Goal: Navigation & Orientation: Find specific page/section

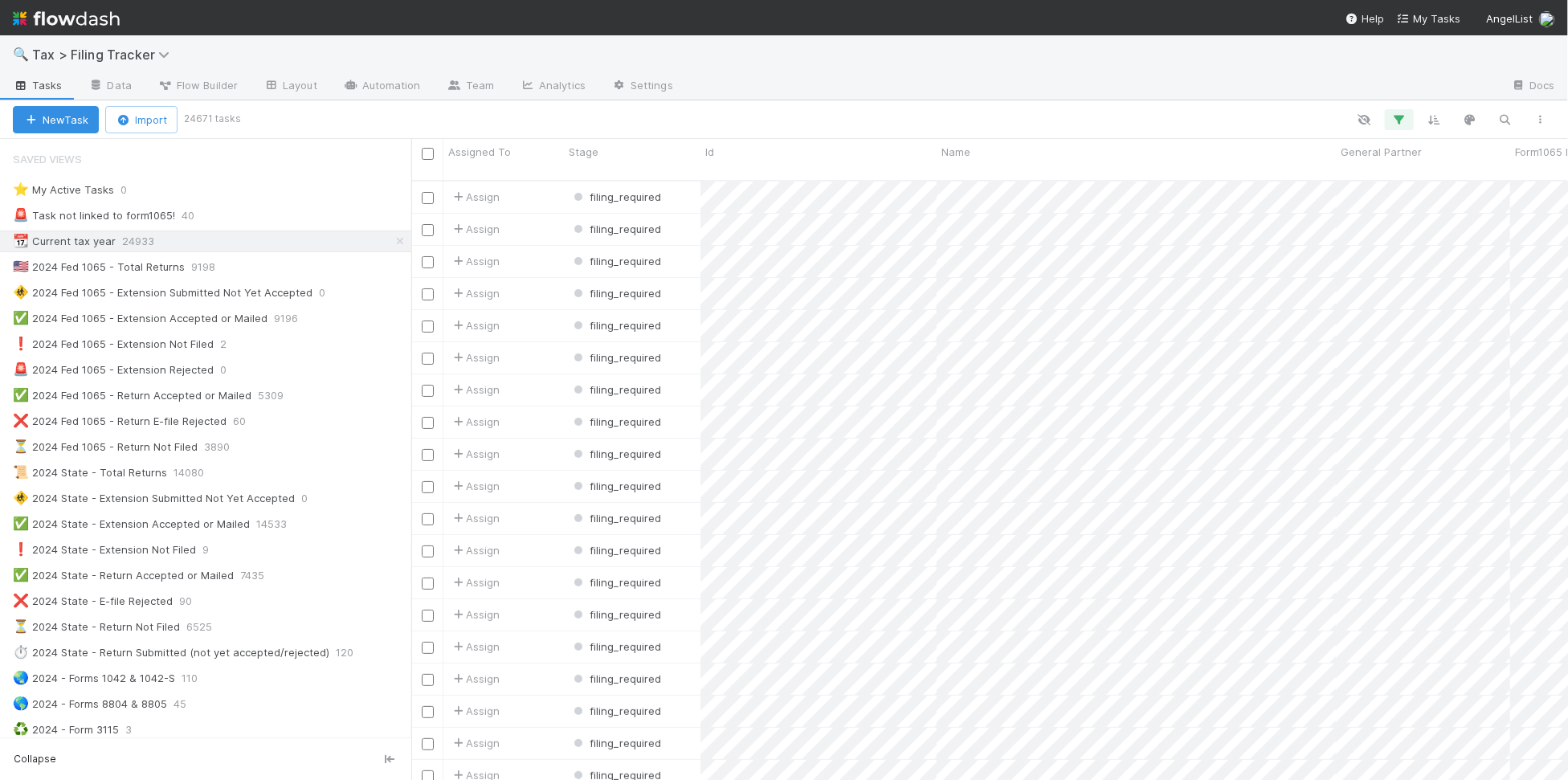
scroll to position [596, 1142]
click at [314, 423] on div "❌ 2024 Fed 1065 - Return E-file Rejected 60" at bounding box center [212, 421] width 399 height 20
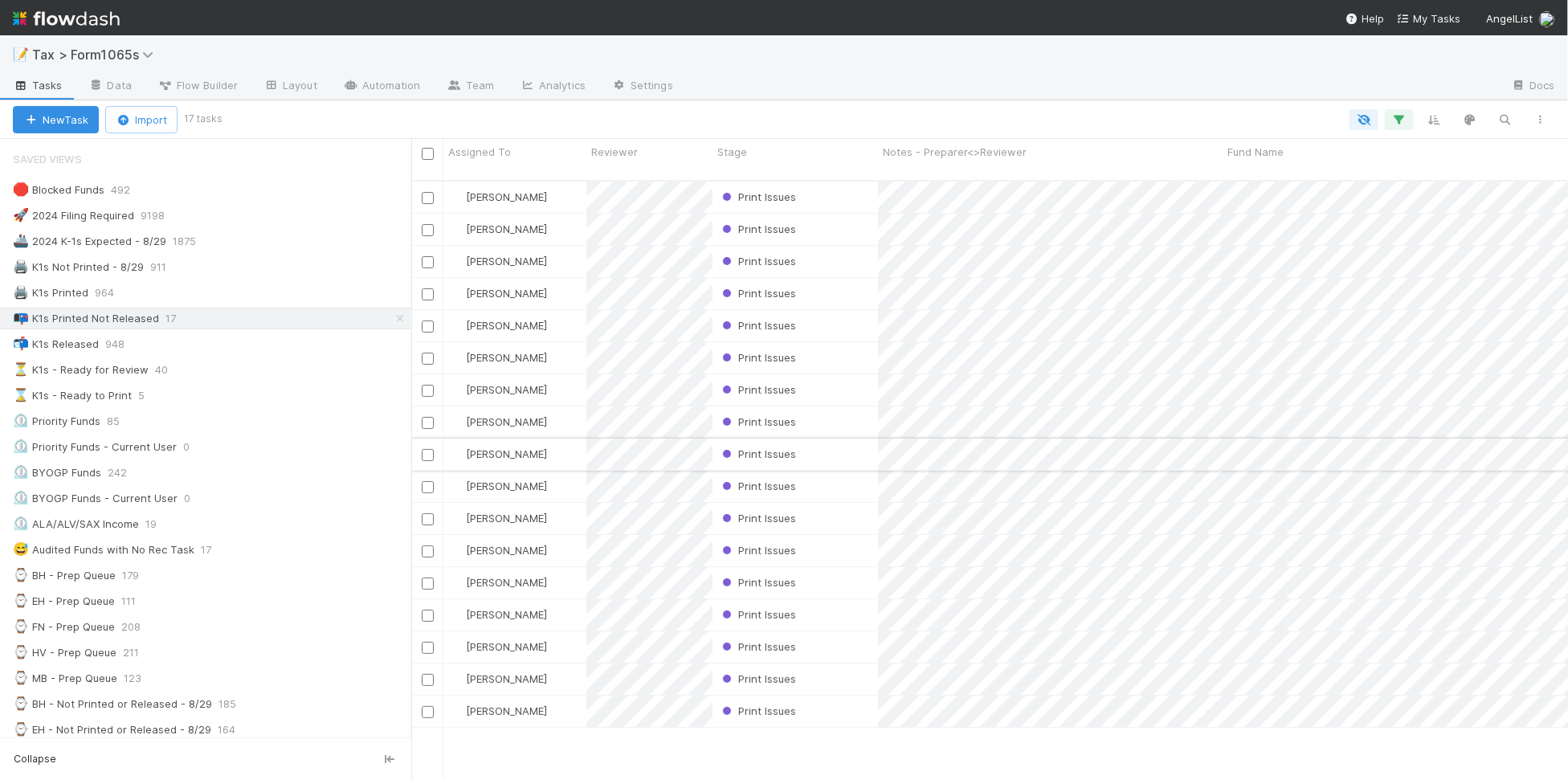
scroll to position [596, 1142]
click at [305, 404] on div "⌛ K1s - Ready to Print 5" at bounding box center [212, 395] width 399 height 20
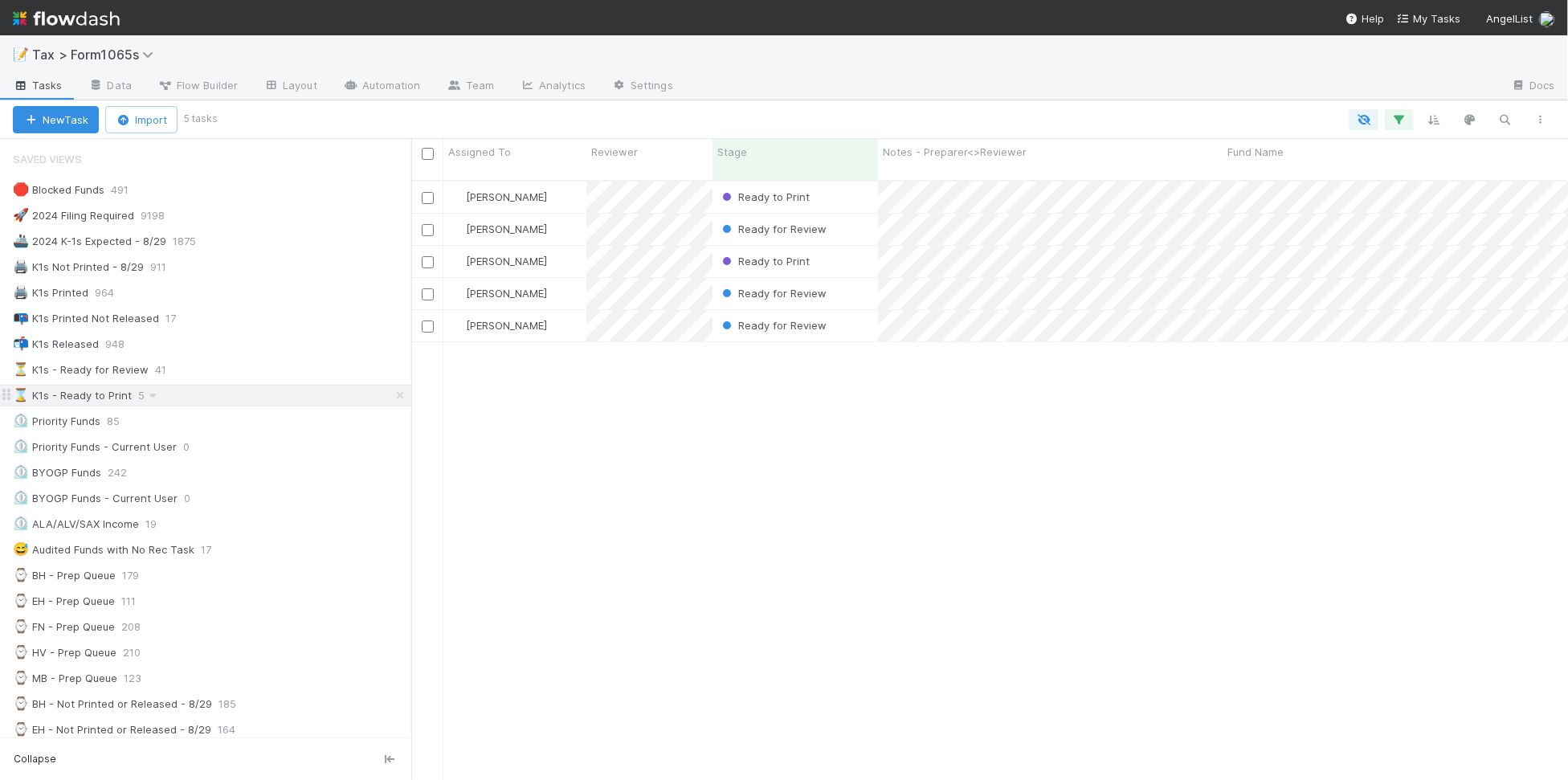
scroll to position [596, 1142]
click at [276, 319] on div "📭 K1s Printed Not Released 17" at bounding box center [212, 319] width 399 height 20
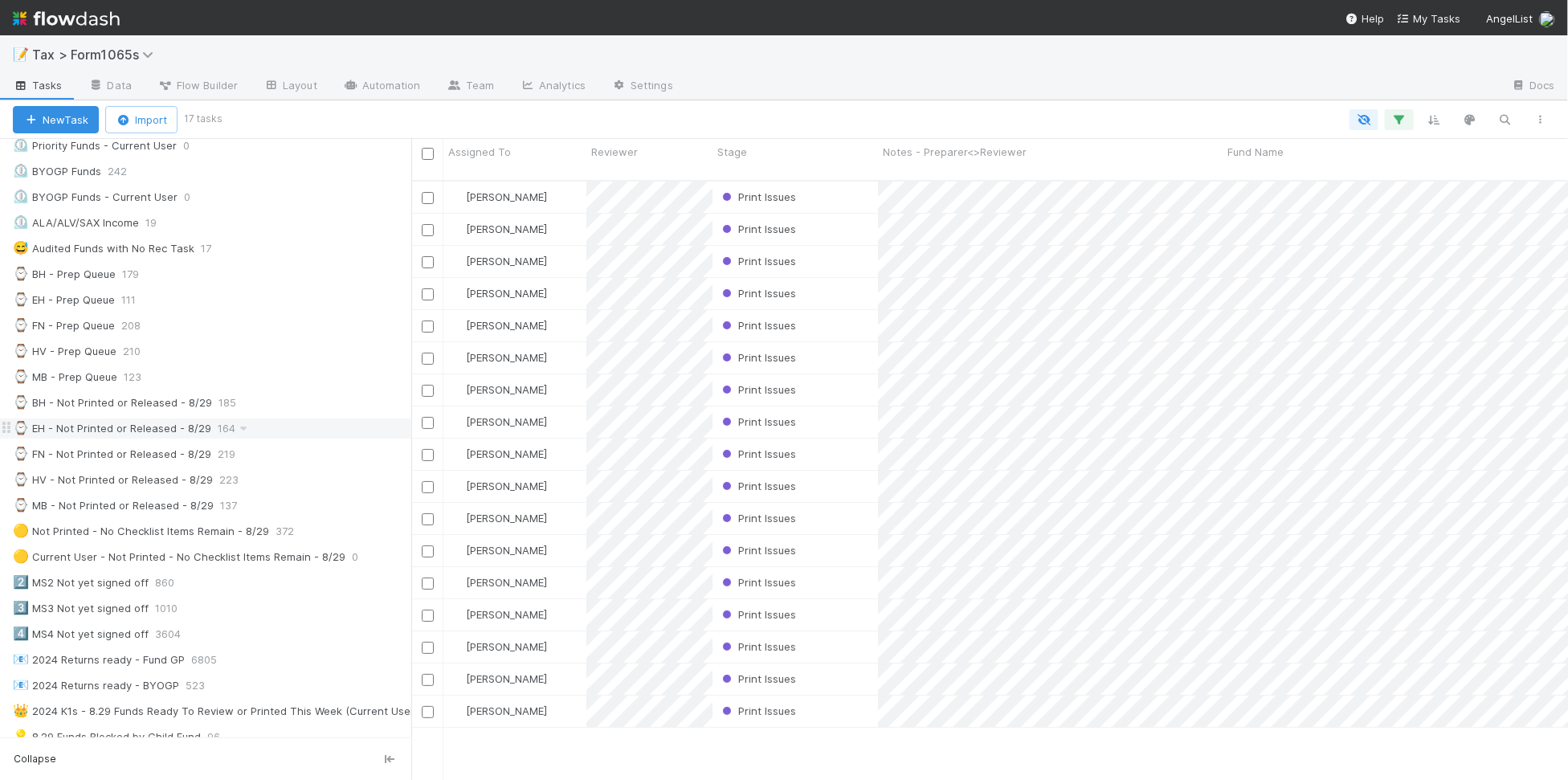
scroll to position [100, 0]
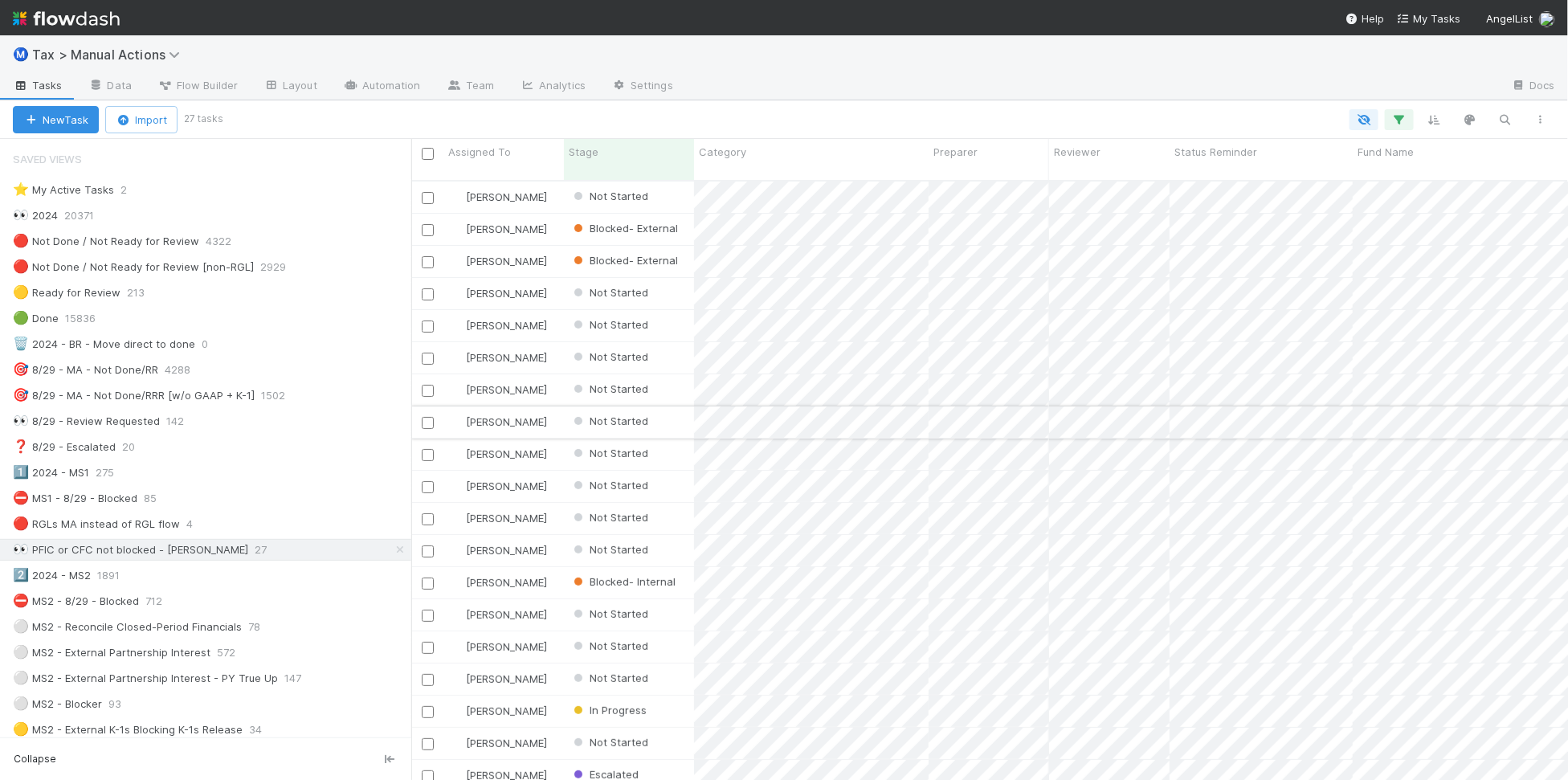
scroll to position [596, 1142]
click at [325, 396] on div "🎯 8/29 - MA - Not Done/RRR [w/o GAAP + K-1] 1502" at bounding box center [212, 395] width 399 height 20
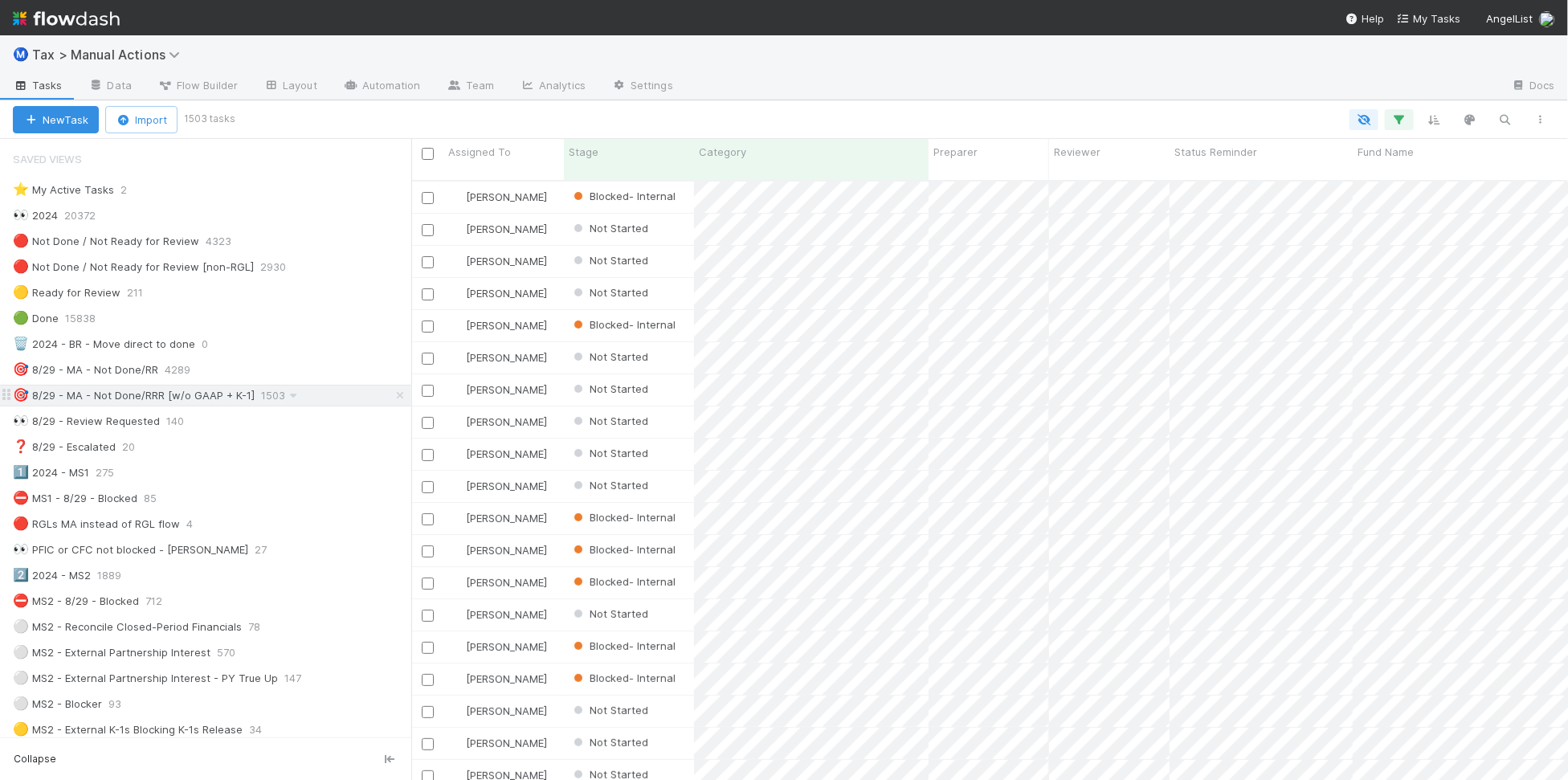
scroll to position [596, 1142]
click at [257, 555] on div "👀 PFIC or CFC not blocked - Amy 27" at bounding box center [212, 550] width 399 height 20
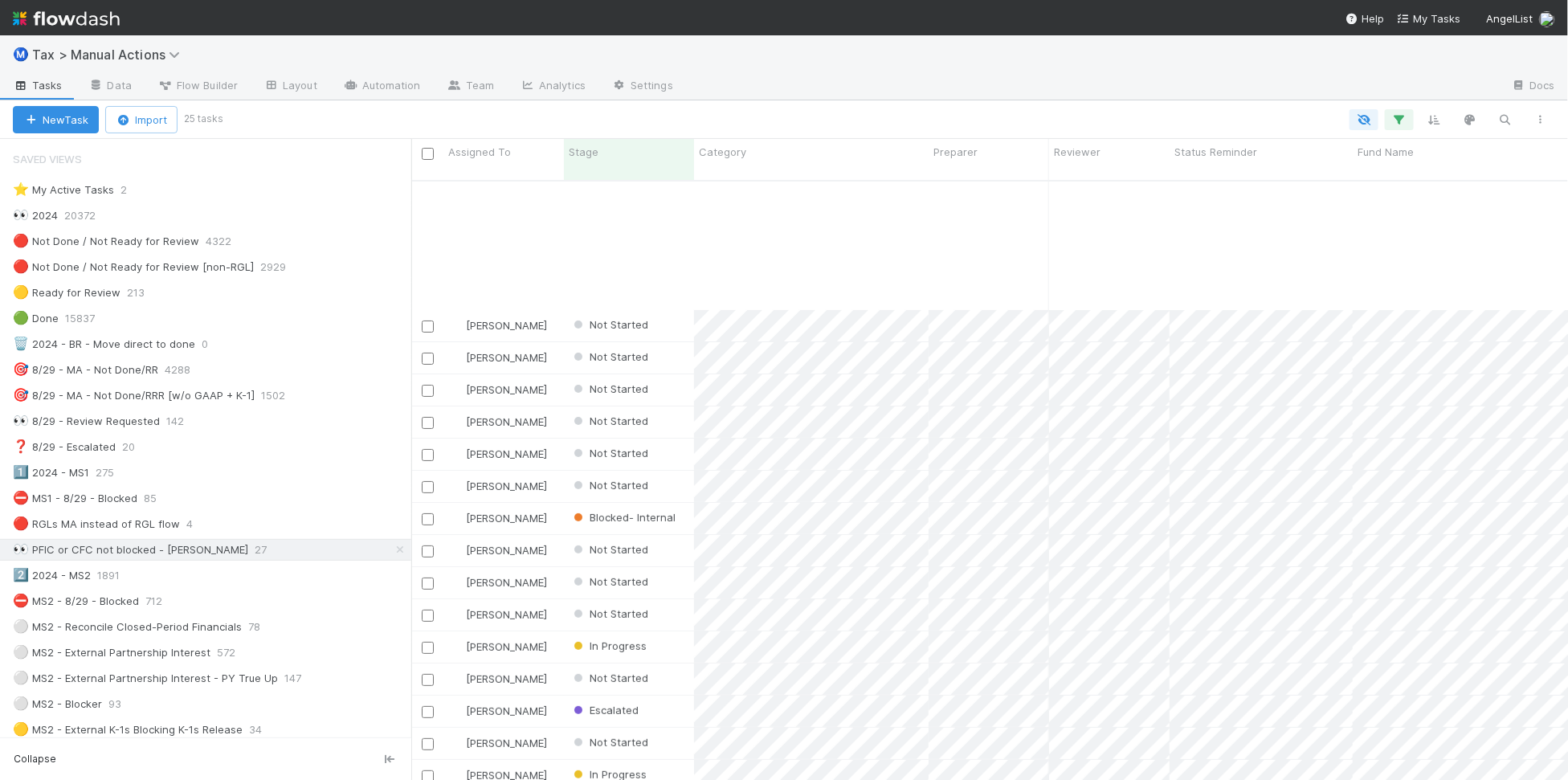
scroll to position [206, 0]
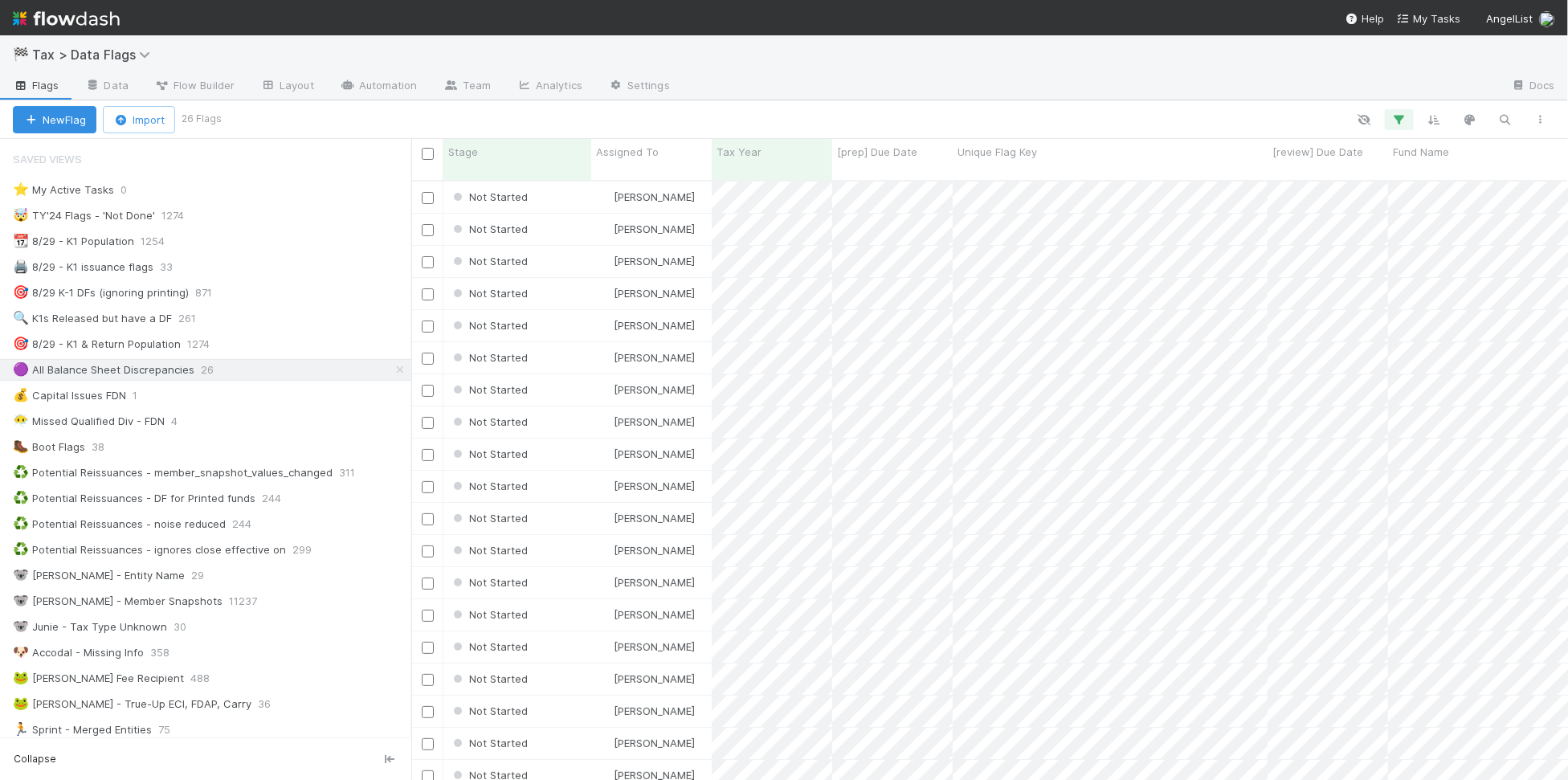
scroll to position [596, 1142]
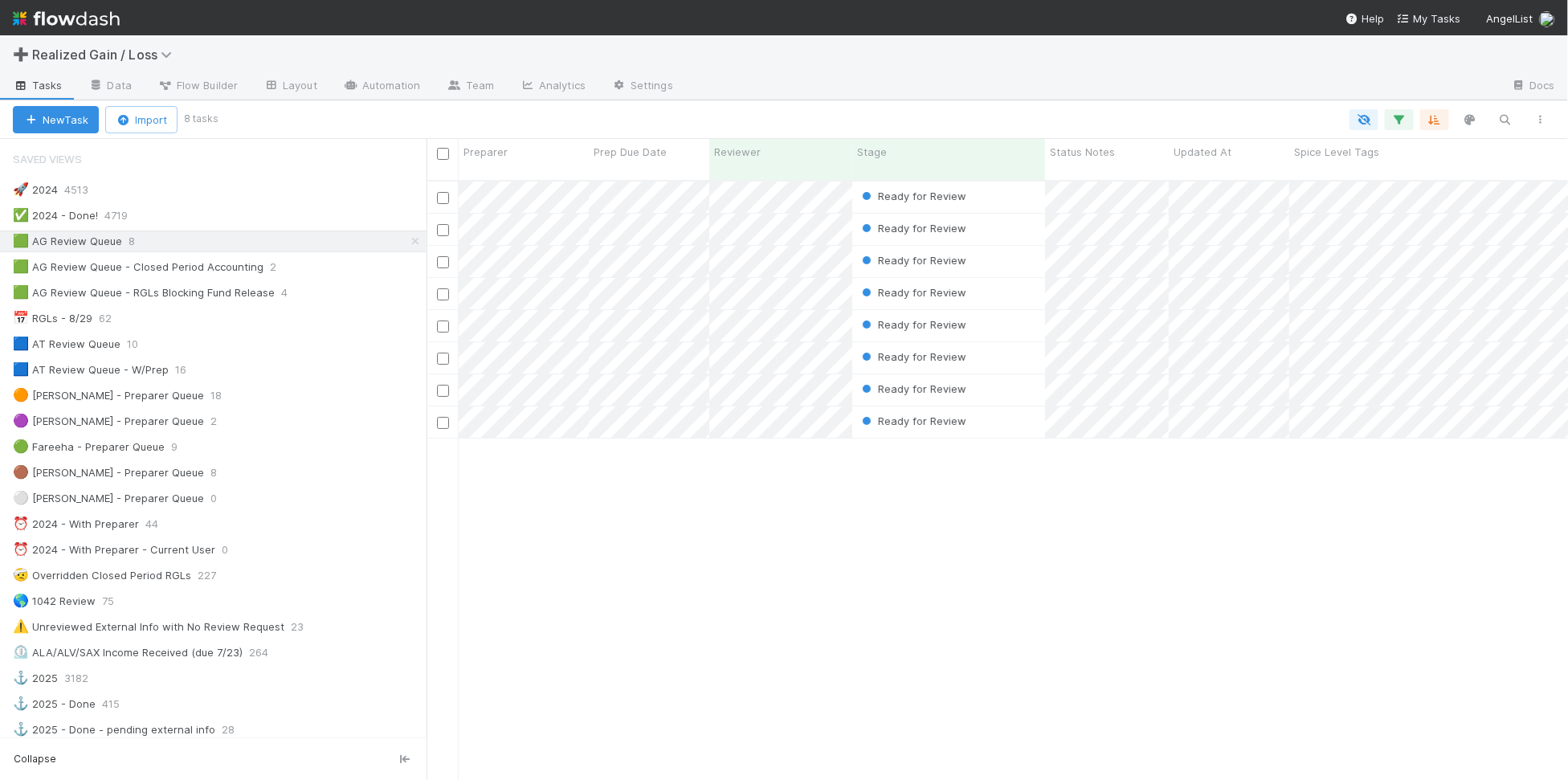
scroll to position [596, 1126]
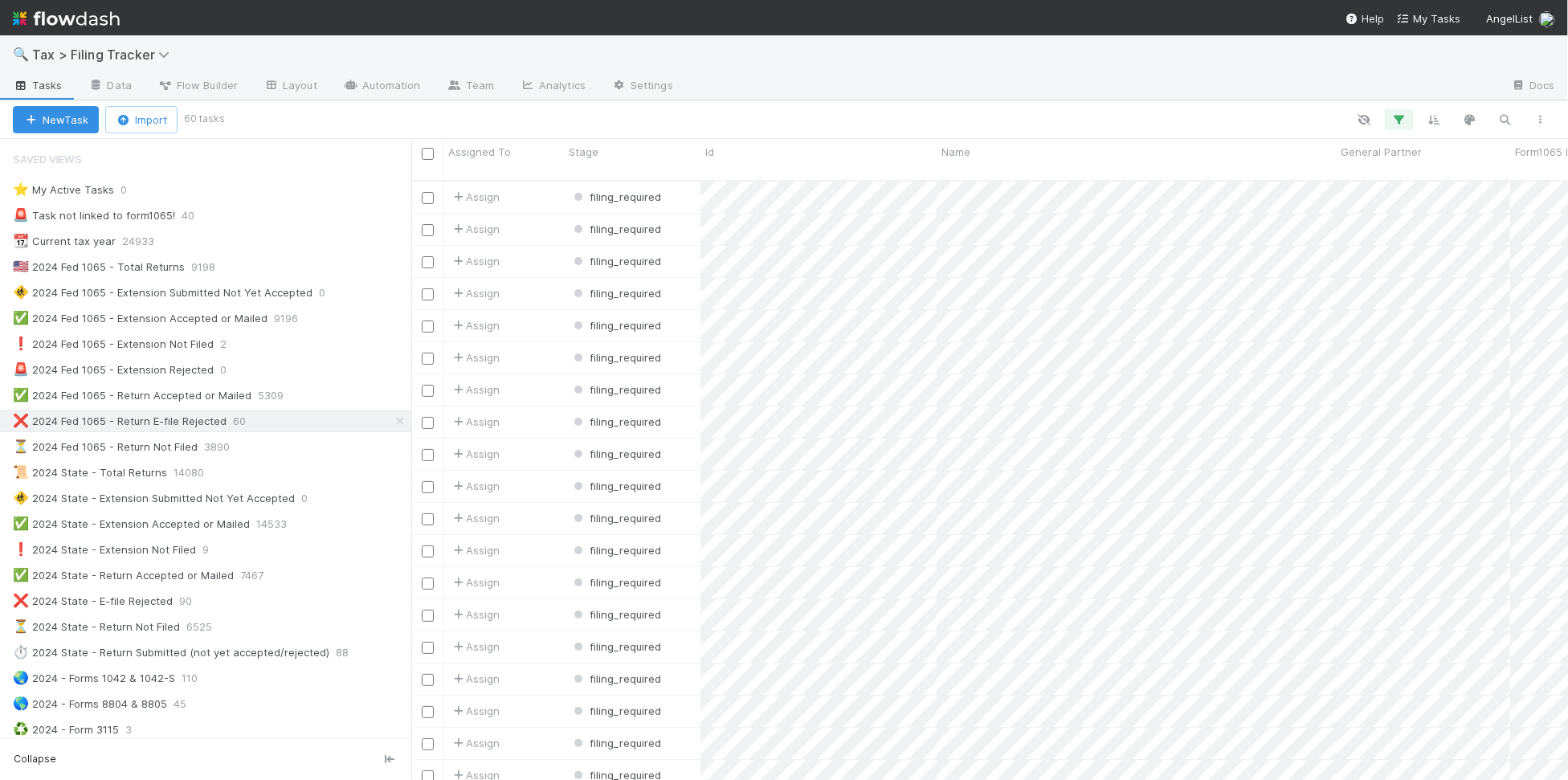
scroll to position [596, 1142]
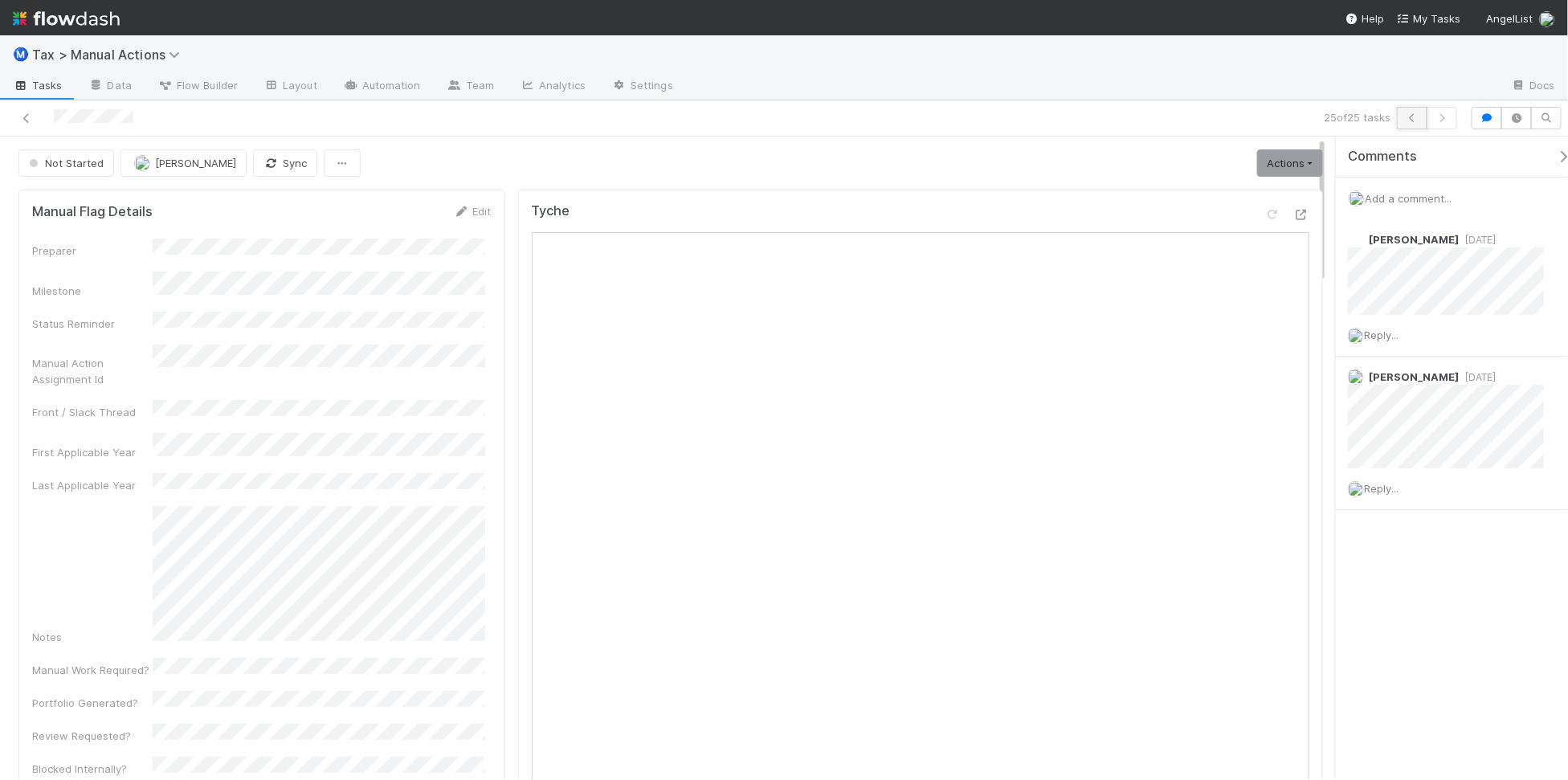
click at [1410, 122] on icon "button" at bounding box center [1412, 117] width 16 height 10
